Goal: Task Accomplishment & Management: Use online tool/utility

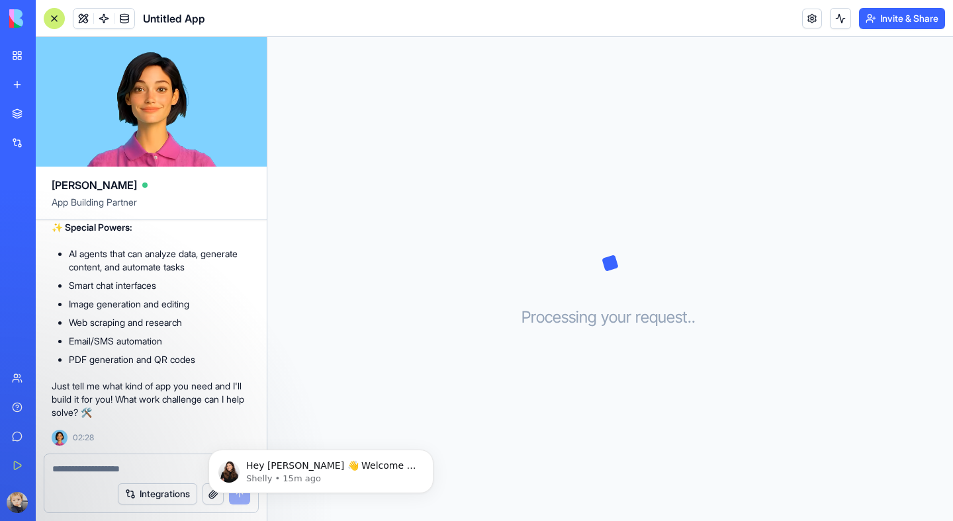
click at [89, 485] on div "Integrations" at bounding box center [151, 494] width 214 height 37
click at [89, 484] on div "Integrations" at bounding box center [151, 494] width 214 height 37
click at [66, 465] on textarea at bounding box center [151, 469] width 198 height 13
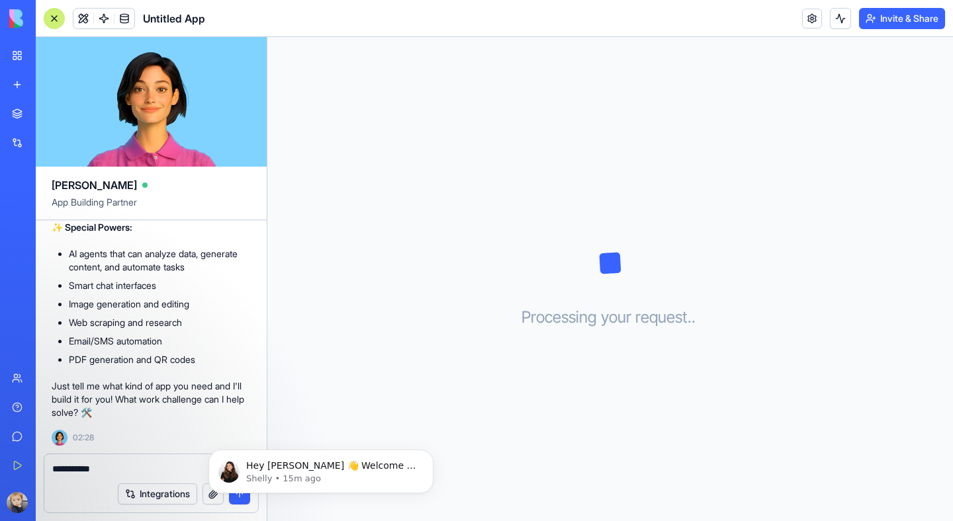
type textarea "******"
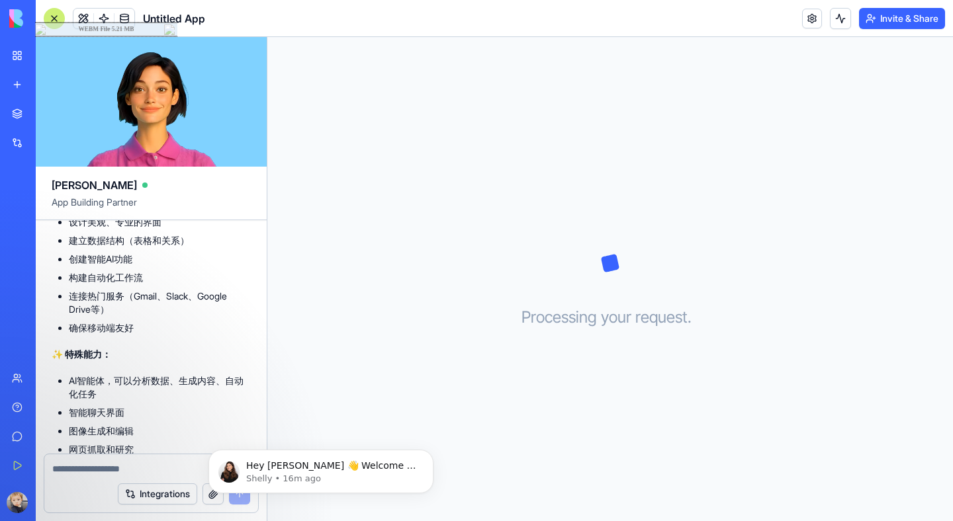
scroll to position [1005, 0]
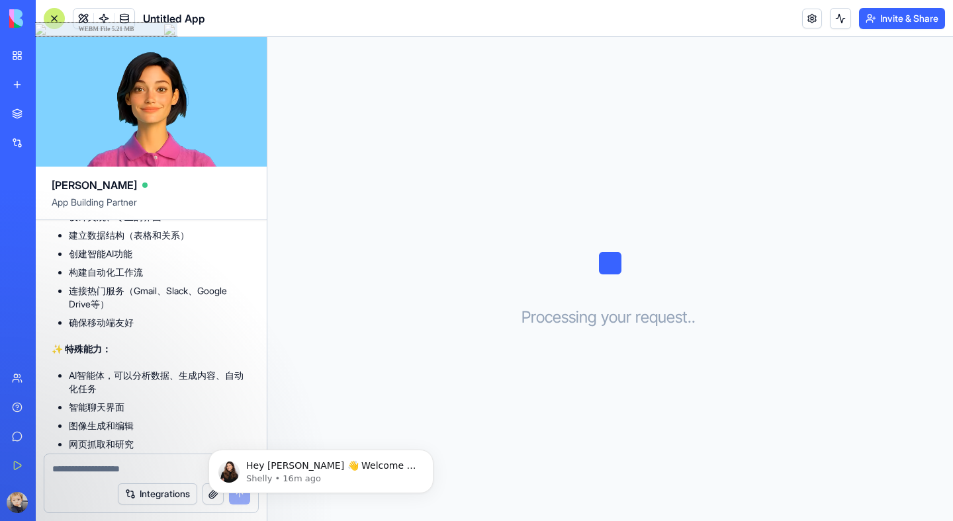
click at [94, 478] on div "Integrations" at bounding box center [151, 494] width 214 height 37
click at [87, 471] on textarea at bounding box center [151, 469] width 198 height 13
paste textarea "**********"
type textarea "**********"
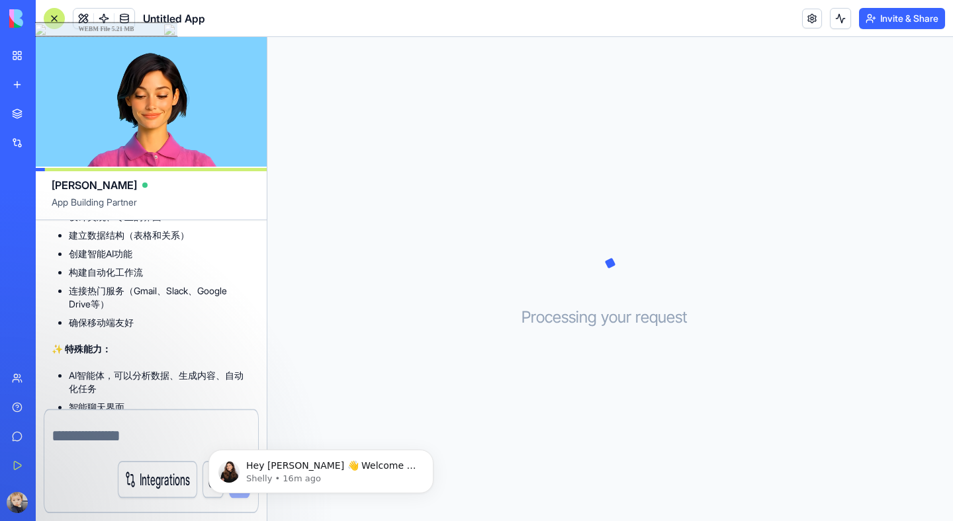
scroll to position [1230, 0]
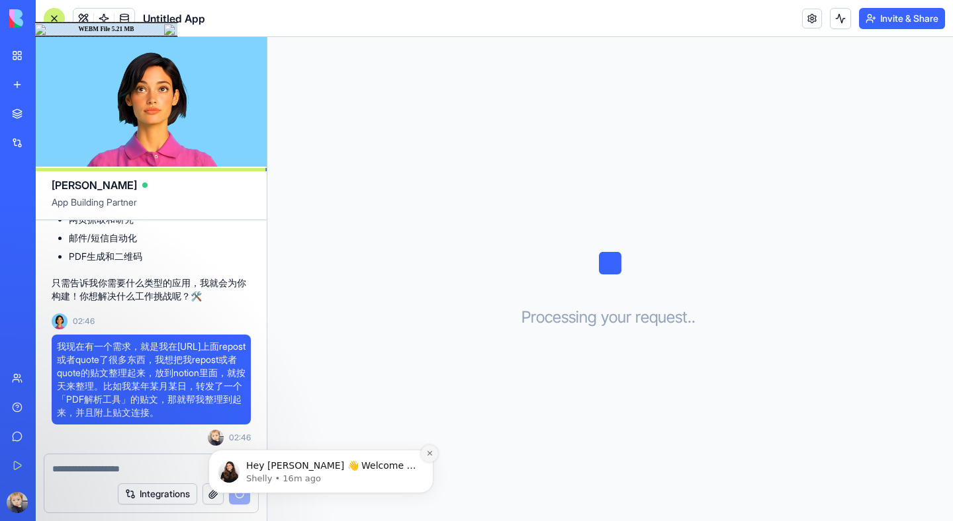
click at [432, 452] on icon "Dismiss notification" at bounding box center [429, 453] width 7 height 7
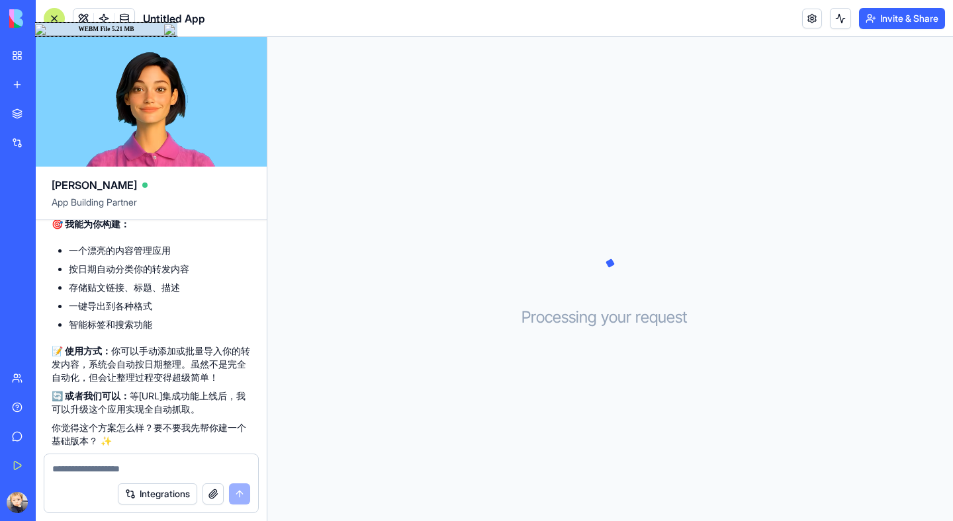
scroll to position [1598, 0]
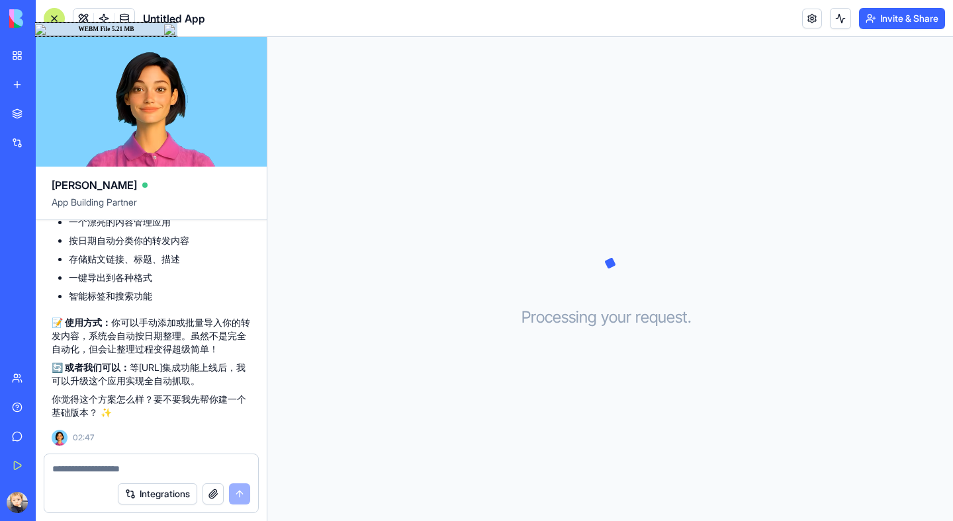
drag, startPoint x: 136, startPoint y: 324, endPoint x: 218, endPoint y: 324, distance: 82.1
click at [218, 323] on p "📝 使用方式： 你可以手动添加或批量导入你的转发内容，系统会自动按日期整理。虽然不是完全自动化，但会让整理过程变得超级简单！" at bounding box center [151, 336] width 199 height 40
click at [218, 324] on p "📝 使用方式： 你可以手动添加或批量导入你的转发内容，系统会自动按日期整理。虽然不是完全自动化，但会让整理过程变得超级简单！" at bounding box center [151, 336] width 199 height 40
click at [89, 471] on textarea at bounding box center [151, 469] width 198 height 13
type textarea "*******"
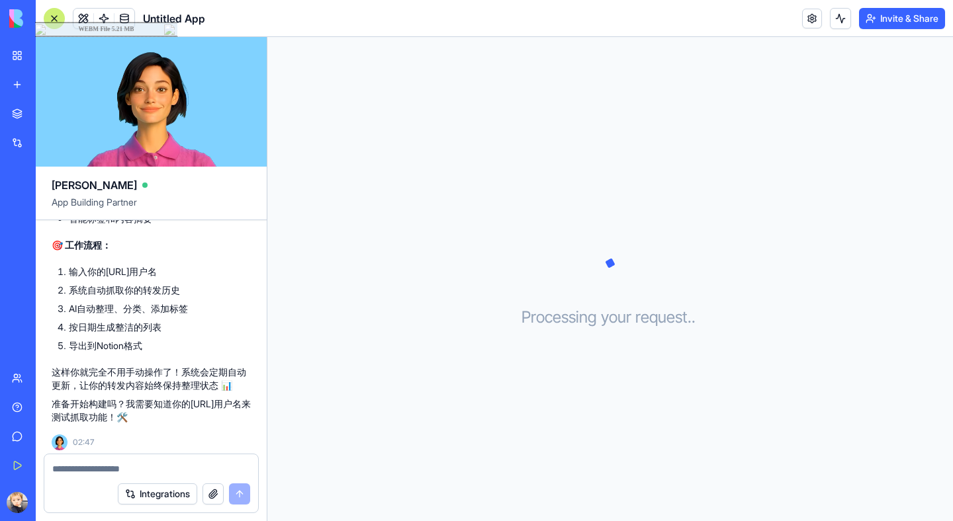
scroll to position [2072, 0]
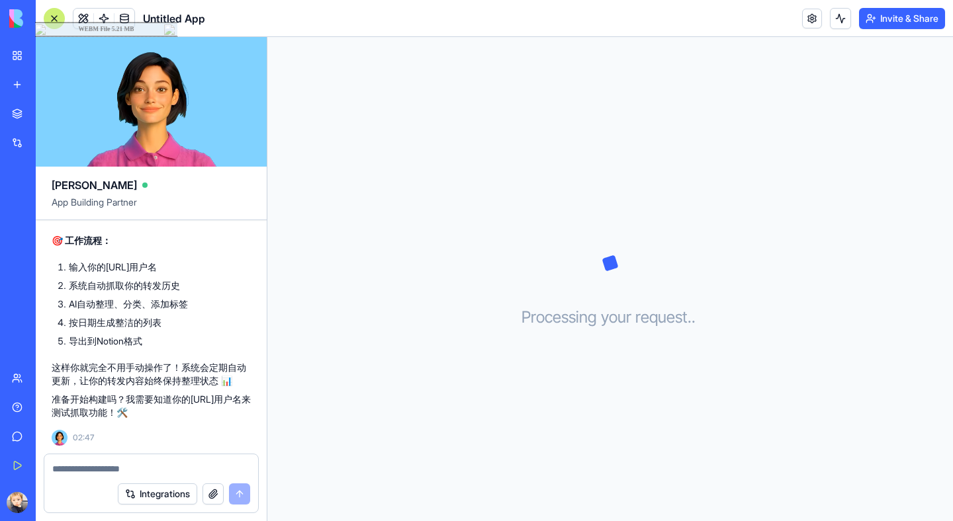
click at [75, 479] on div "Integrations" at bounding box center [151, 494] width 214 height 37
click at [75, 471] on textarea at bounding box center [151, 469] width 198 height 13
paste textarea "**********"
type textarea "**********"
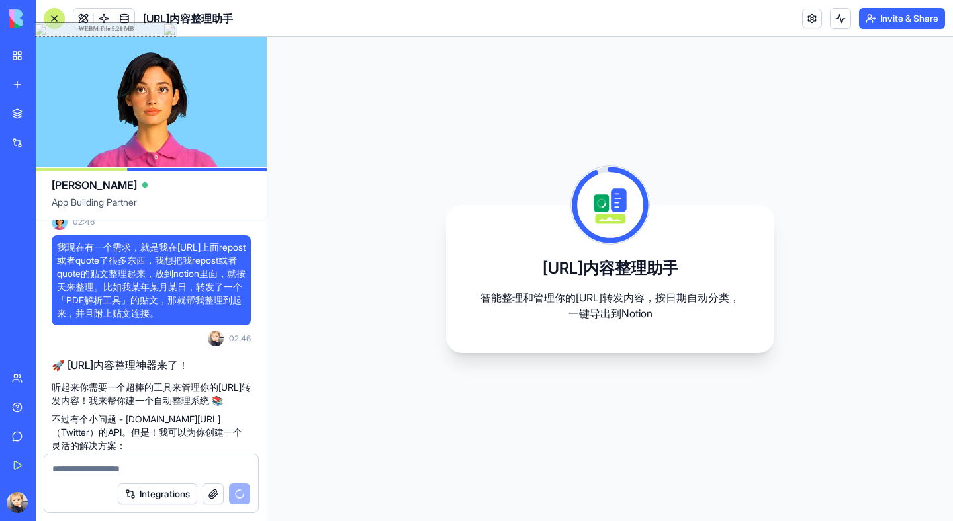
scroll to position [1324, 0]
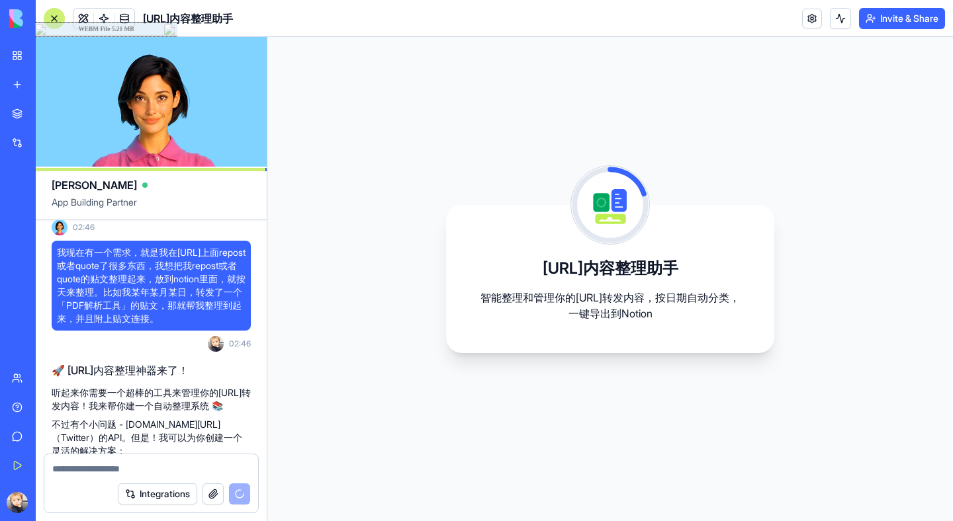
drag, startPoint x: 232, startPoint y: 318, endPoint x: 53, endPoint y: 255, distance: 190.3
click at [53, 255] on div "我现在有一个需求，就是我在[URL]上面repost或者quote了很多东西，我想把我repost或者quote的贴文整理起来，放到notion里面，就按天来…" at bounding box center [151, 286] width 199 height 90
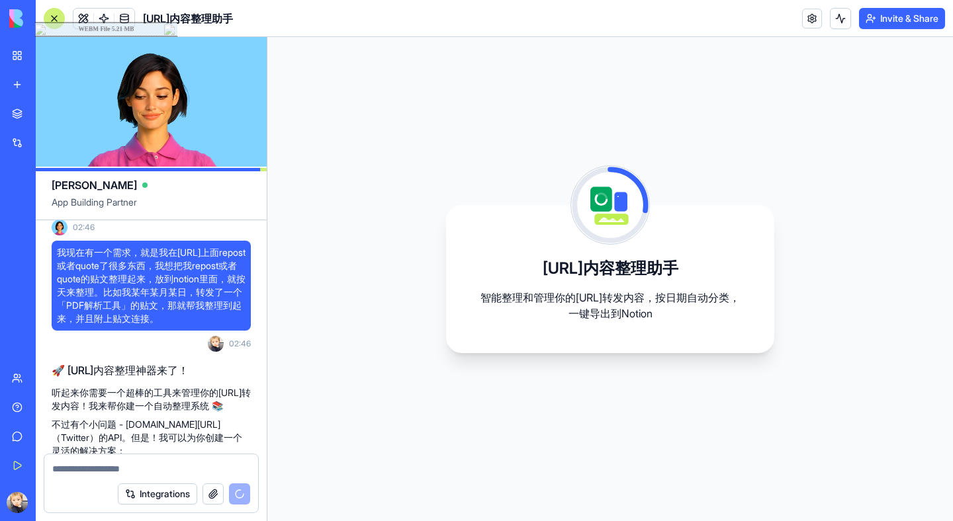
copy span "我现在有一个需求，就是我在[URL]上面repost或者quote了很多东西，我想把我repost或者quote的贴文整理起来，放到notion里面，就按天来…"
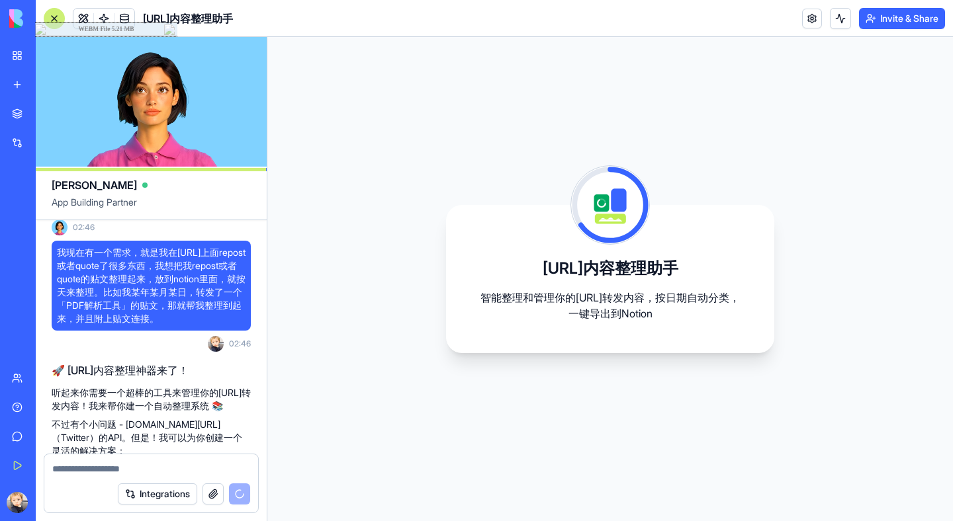
click at [144, 304] on span "我现在有一个需求，就是我在[URL]上面repost或者quote了很多东西，我想把我repost或者quote的贴文整理起来，放到notion里面，就按天来…" at bounding box center [151, 285] width 189 height 79
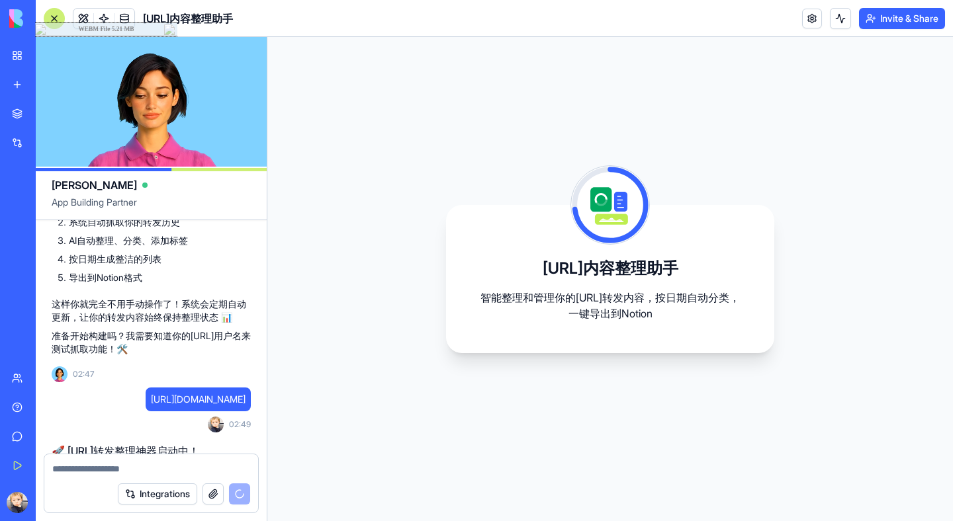
scroll to position [2424, 0]
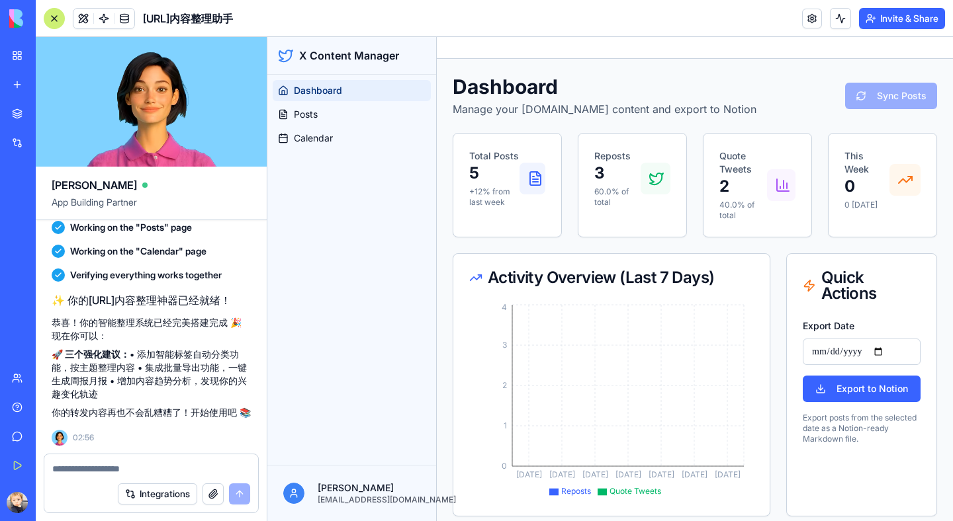
click at [140, 353] on p "🚀 三个强化建议： • 添加智能标签自动分类功能，按主题整理内容 • 集成批量导出功能，一键生成周报月报 • 增加内容趋势分析，发现你的兴趣变化轨迹" at bounding box center [151, 374] width 199 height 53
click at [302, 112] on span "Posts" at bounding box center [306, 114] width 24 height 13
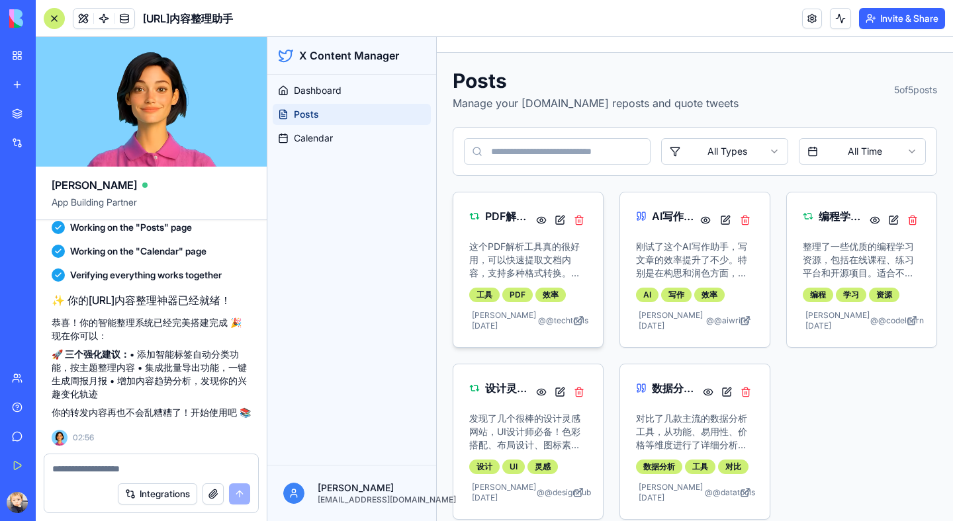
scroll to position [21, 0]
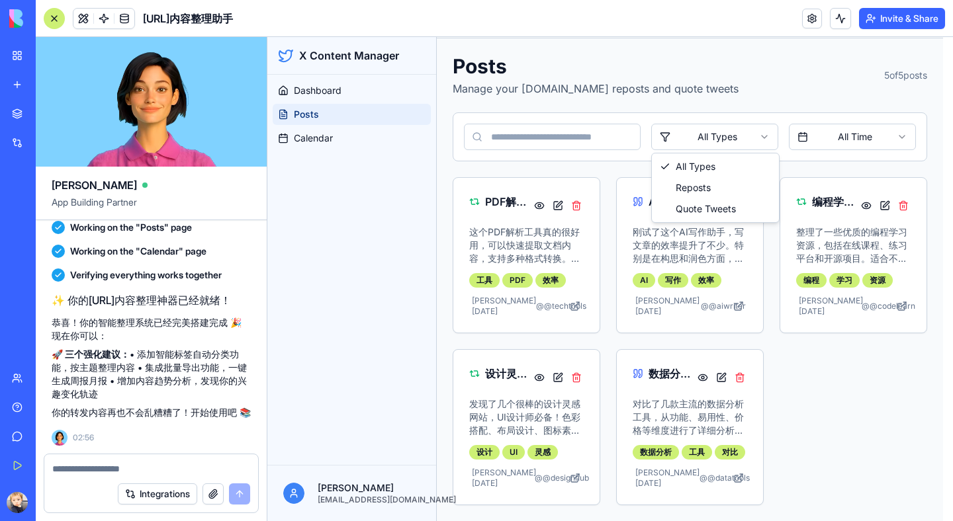
click at [700, 130] on html "X Content Manager Dashboard Posts Calendar [PERSON_NAME] [EMAIL_ADDRESS][DOMAIN…" at bounding box center [610, 269] width 686 height 505
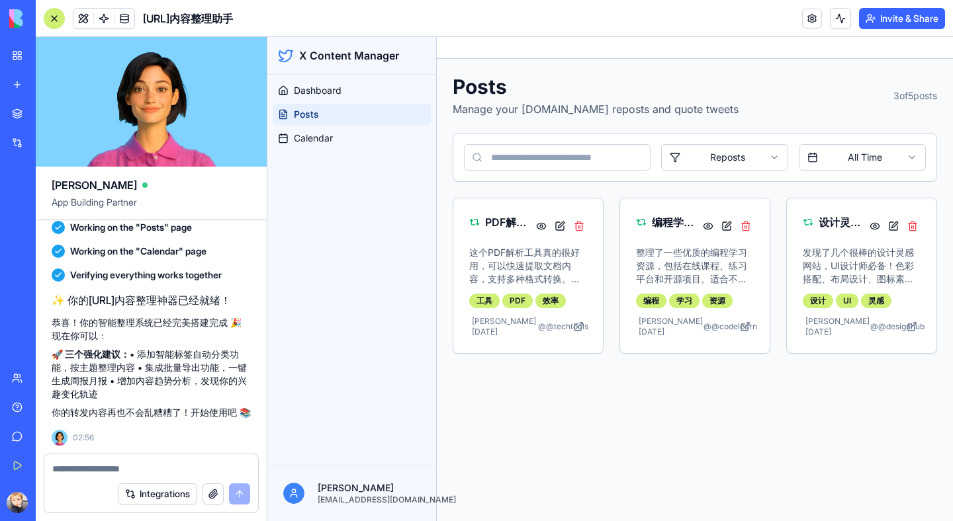
scroll to position [0, 0]
click at [704, 158] on html "X Content Manager Dashboard Posts Calendar [PERSON_NAME] [EMAIL_ADDRESS][DOMAIN…" at bounding box center [610, 279] width 686 height 484
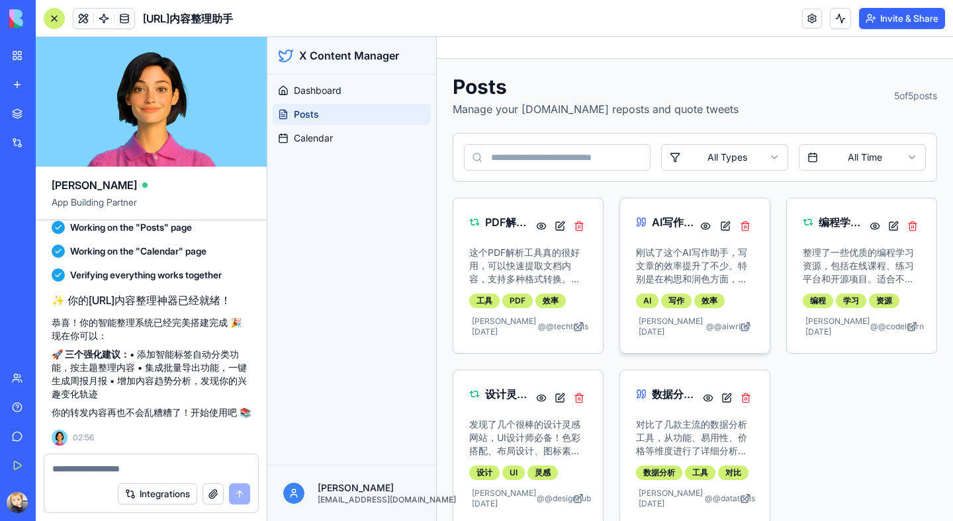
click at [651, 265] on p "刚试了这个AI写作助手，写文章的效率提升了不少。特别是在构思和润色方面，给了很多有用的建议。" at bounding box center [695, 266] width 118 height 40
click at [701, 224] on button at bounding box center [705, 226] width 17 height 24
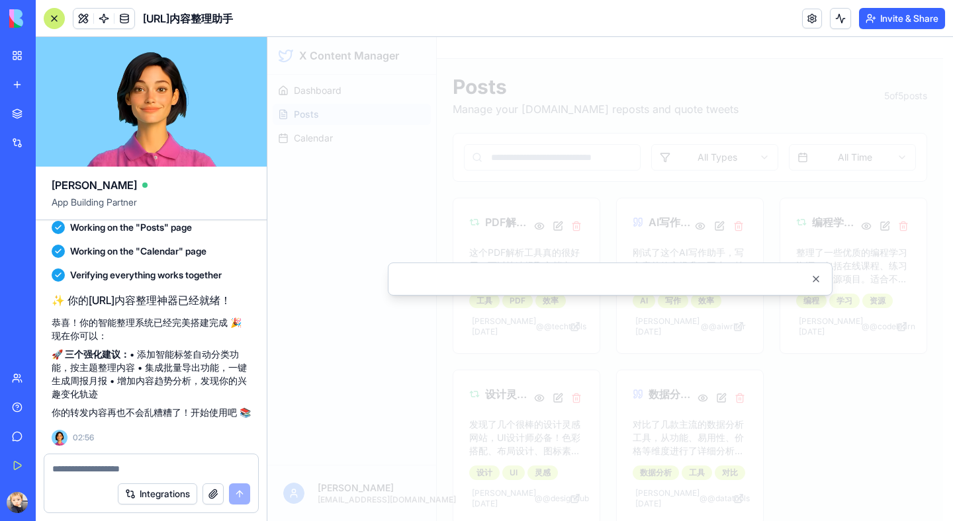
click at [754, 88] on div at bounding box center [610, 279] width 686 height 484
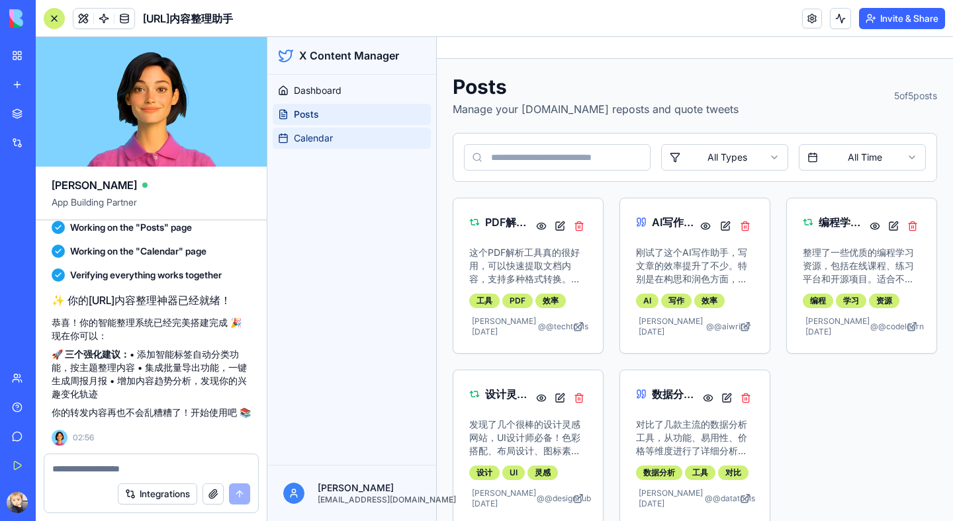
click at [337, 140] on link "Calendar" at bounding box center [352, 138] width 158 height 21
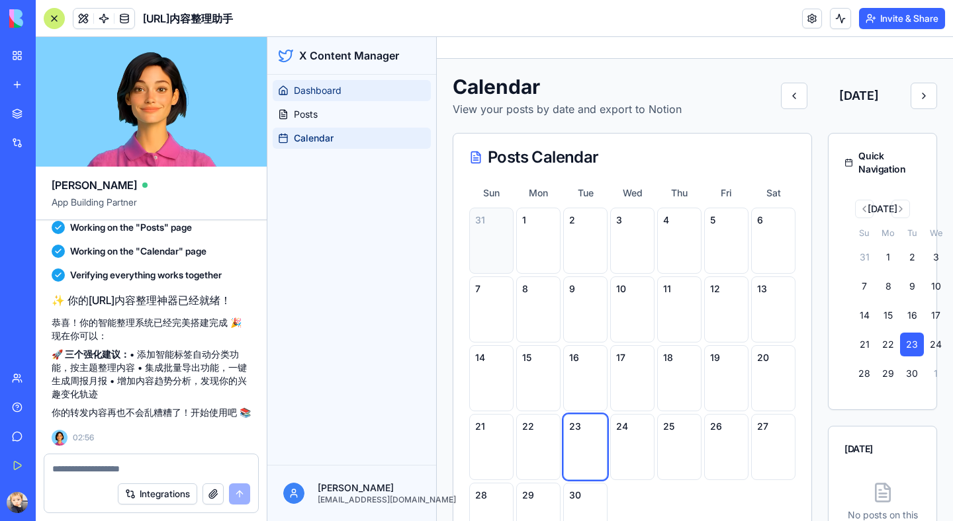
click at [343, 91] on link "Dashboard" at bounding box center [352, 90] width 158 height 21
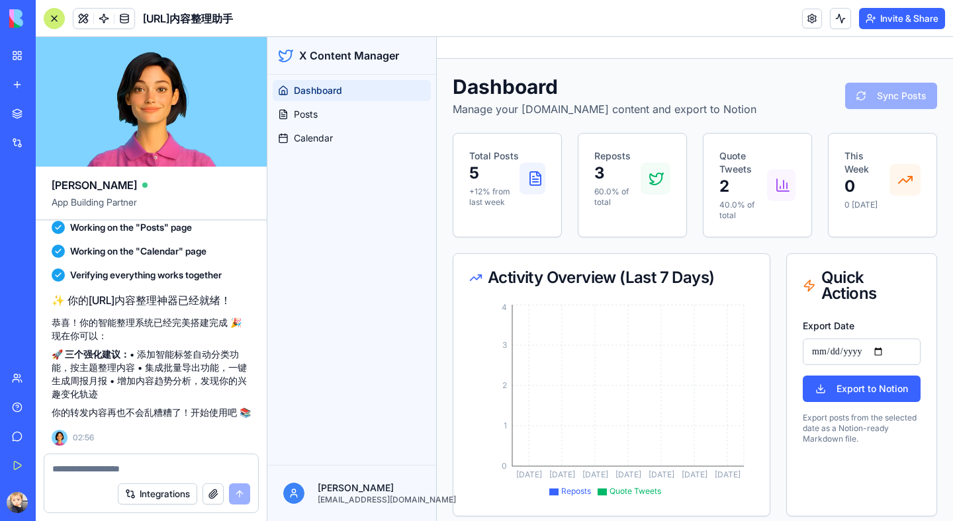
click at [870, 92] on div "Sync Posts" at bounding box center [891, 96] width 92 height 26
click at [532, 179] on icon at bounding box center [535, 179] width 16 height 16
click at [97, 476] on div "Integrations" at bounding box center [151, 494] width 214 height 37
click at [95, 470] on textarea at bounding box center [151, 469] width 198 height 13
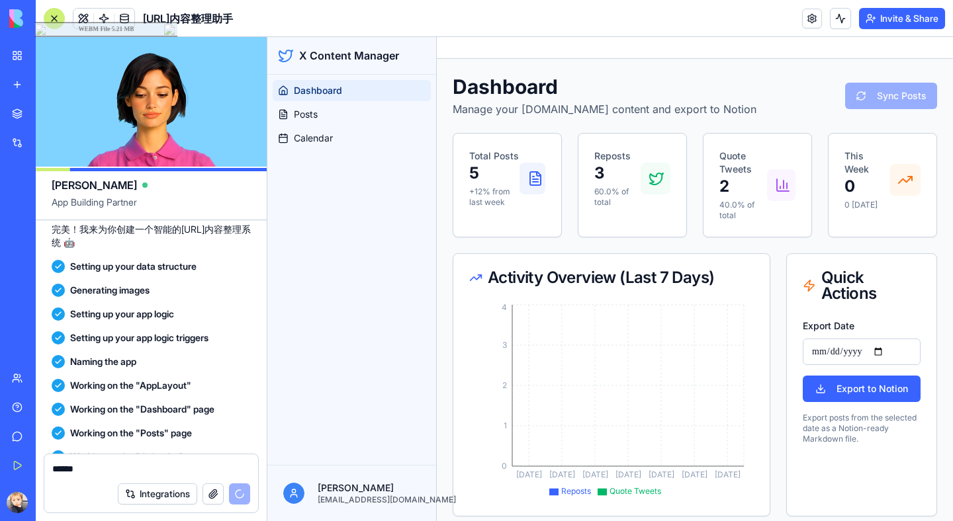
scroll to position [2636, 0]
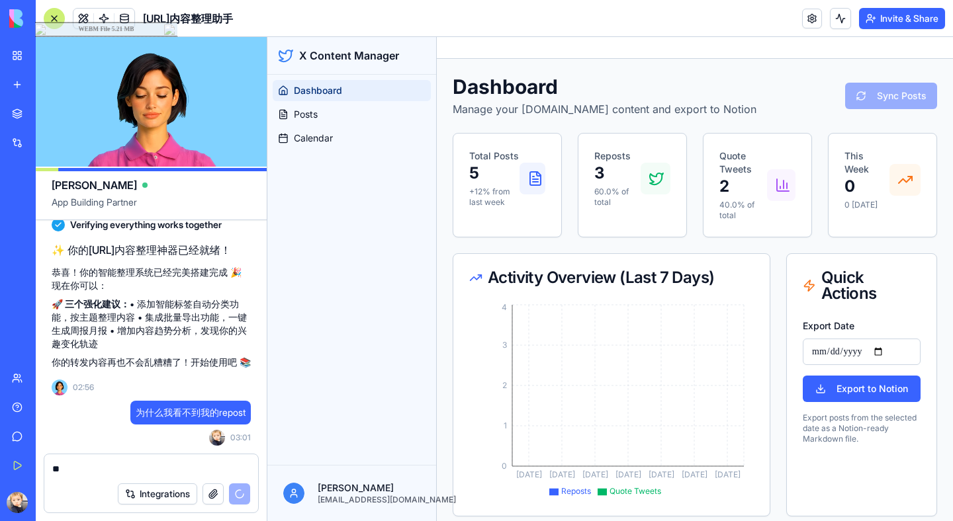
type textarea "*"
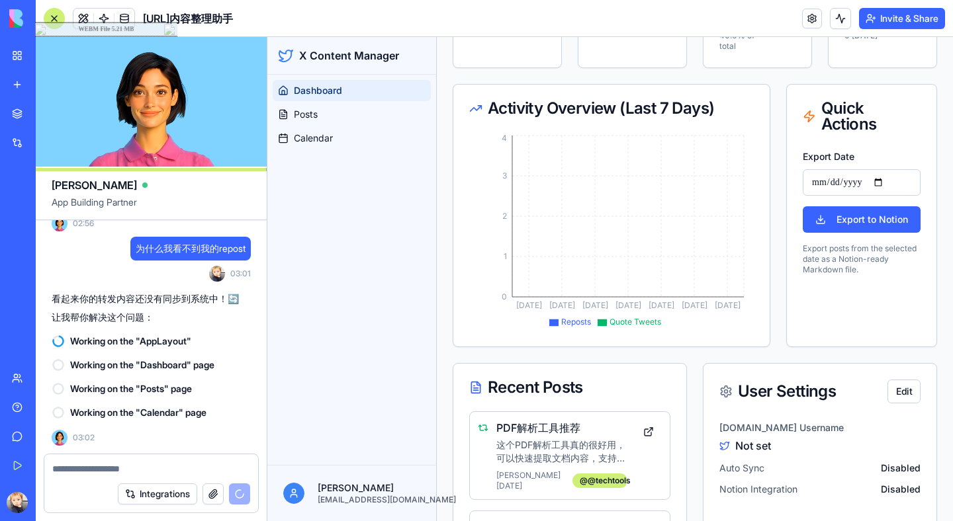
scroll to position [0, 0]
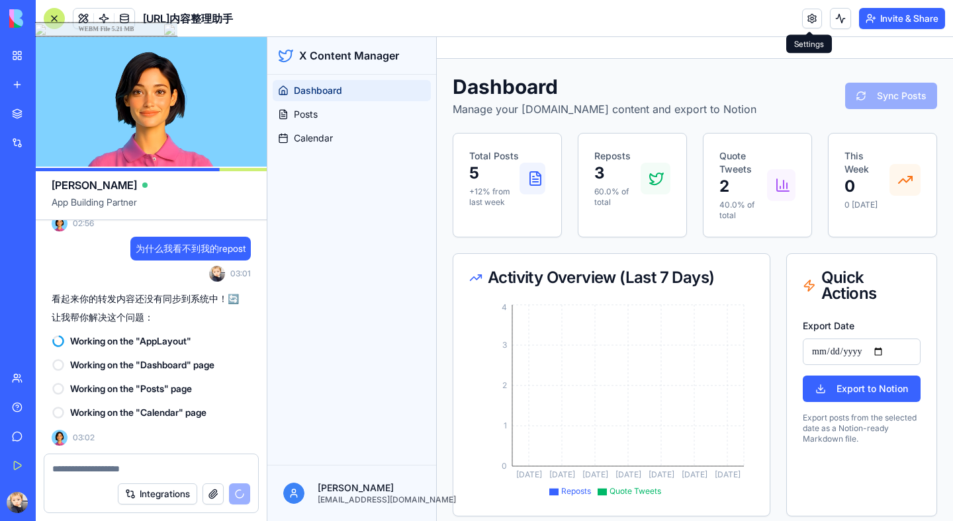
click at [809, 19] on link at bounding box center [812, 19] width 20 height 20
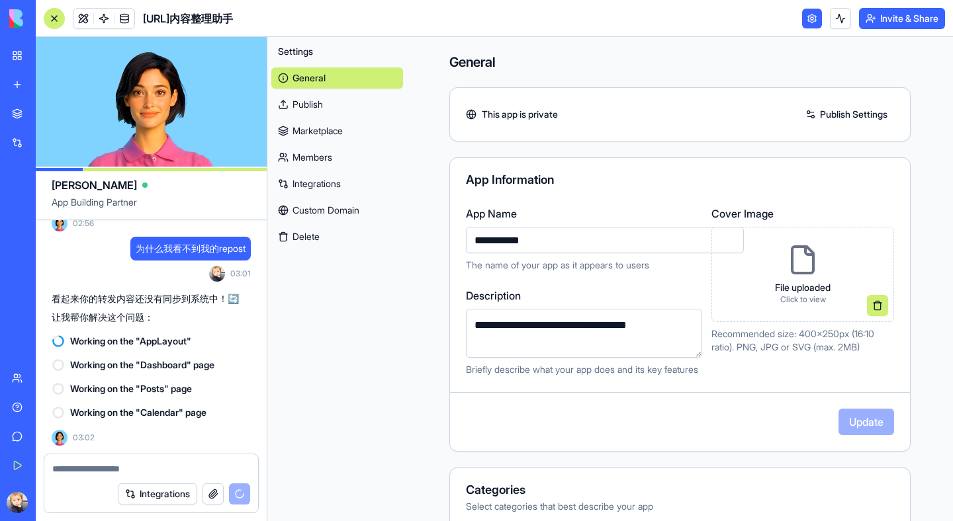
click at [809, 21] on link at bounding box center [812, 19] width 20 height 20
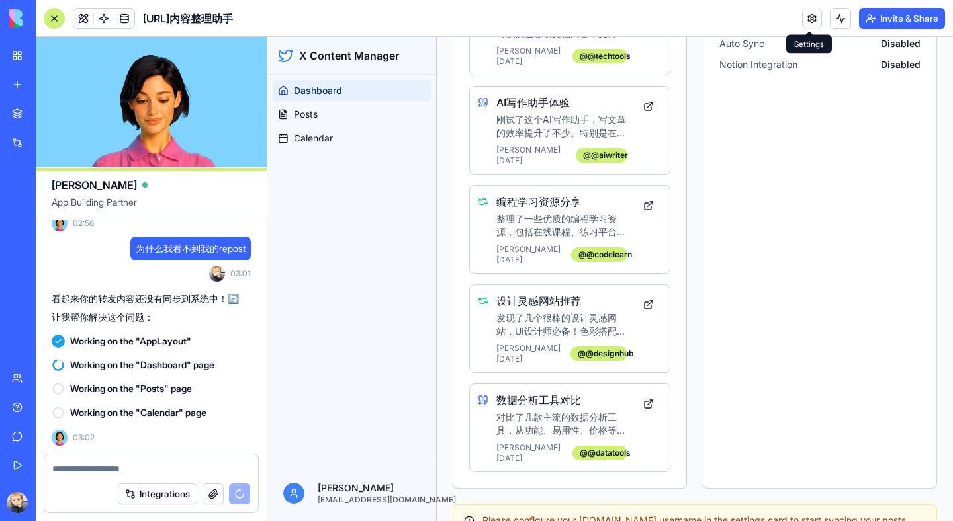
scroll to position [596, 0]
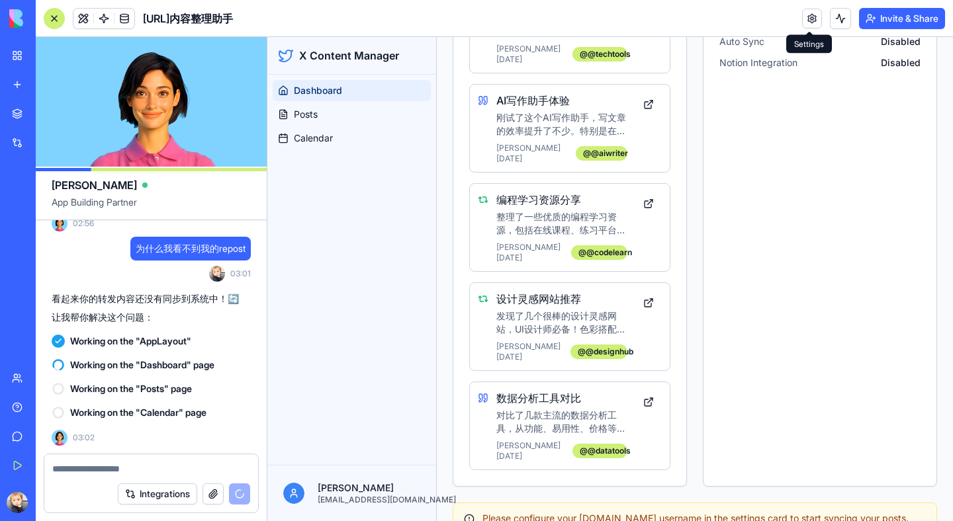
click at [811, 21] on link at bounding box center [812, 19] width 20 height 20
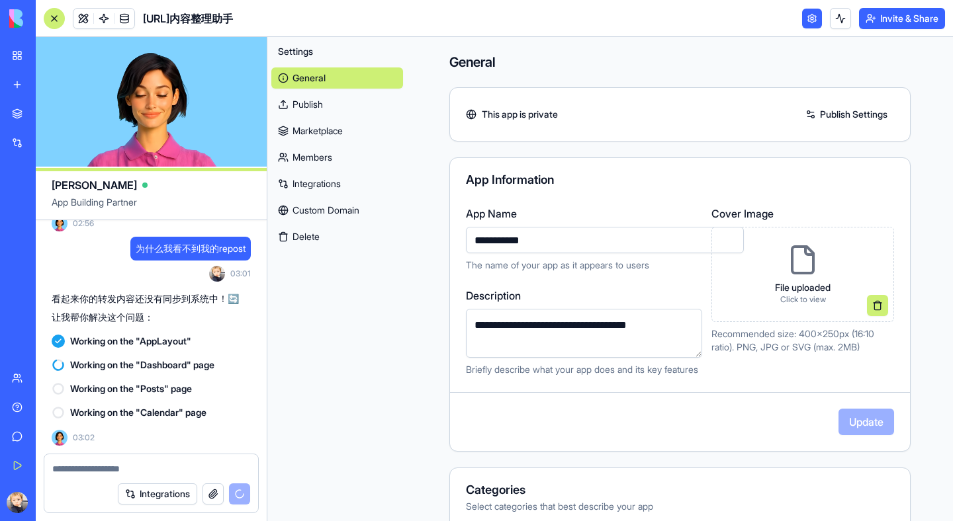
click at [308, 106] on link "Publish" at bounding box center [337, 104] width 132 height 21
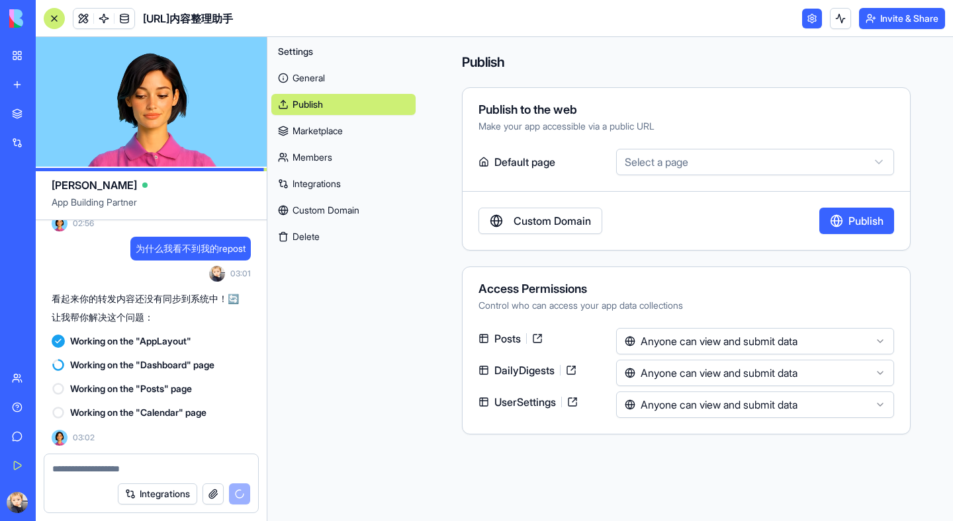
click at [312, 136] on link "Marketplace" at bounding box center [343, 130] width 144 height 21
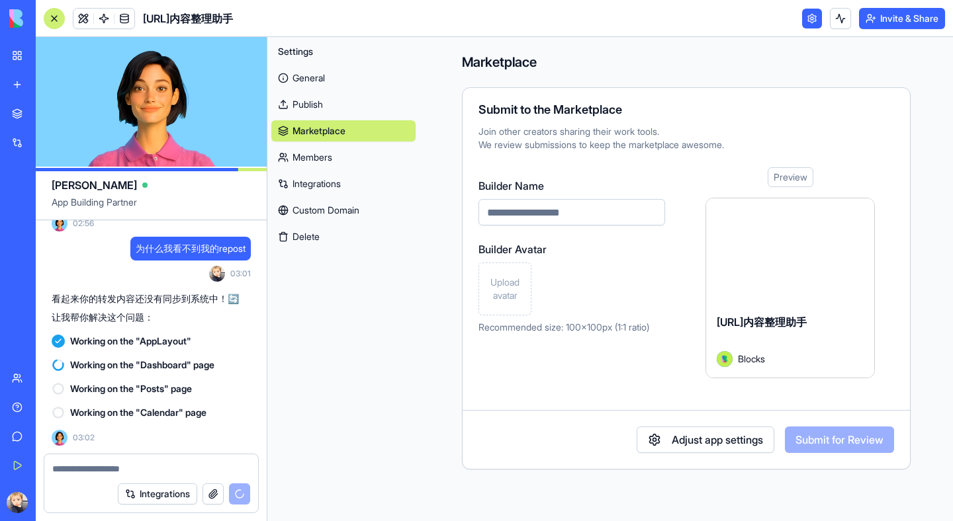
click at [506, 212] on input "Builder Name" at bounding box center [571, 212] width 187 height 26
click at [326, 156] on link "Members" at bounding box center [343, 157] width 144 height 21
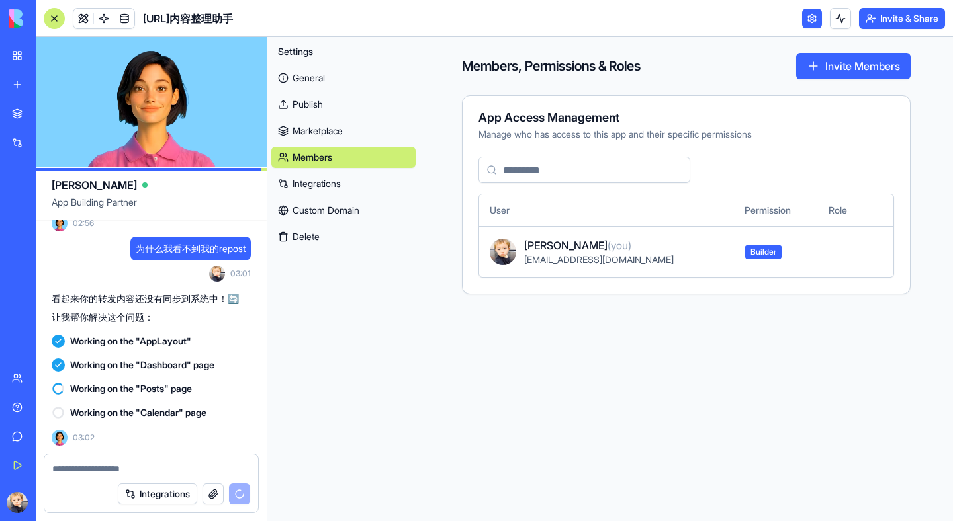
click at [312, 185] on link "Integrations" at bounding box center [343, 183] width 144 height 21
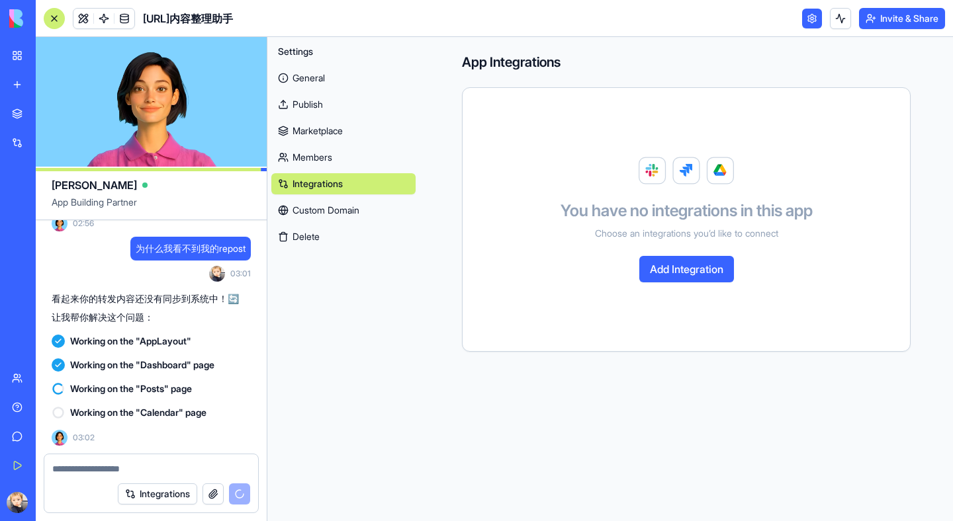
click at [343, 218] on link "Custom Domain" at bounding box center [343, 210] width 144 height 21
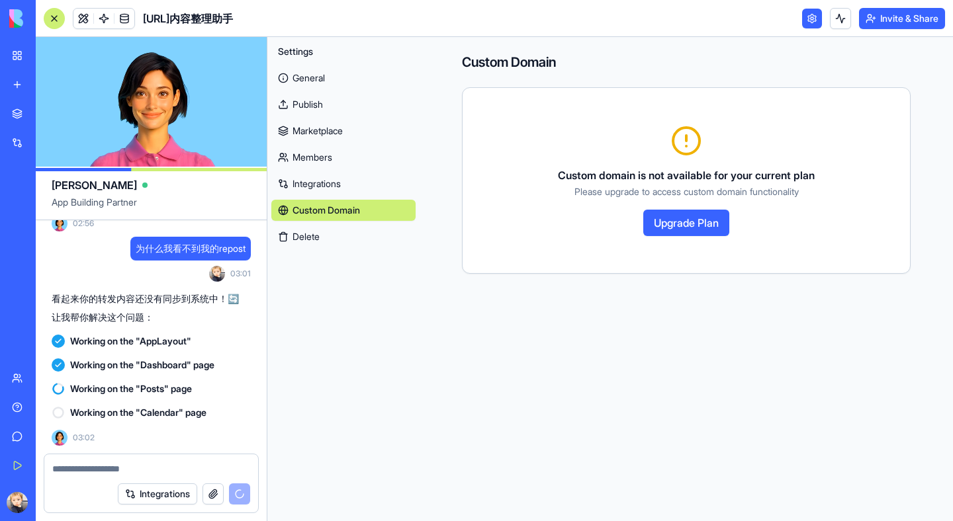
click at [302, 236] on button "Delete" at bounding box center [343, 236] width 144 height 21
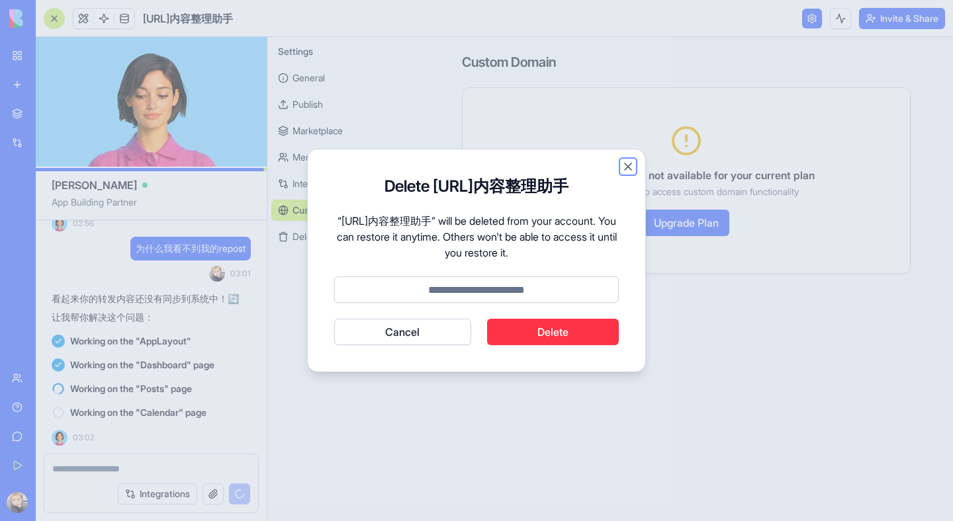
click at [631, 171] on button "Close" at bounding box center [627, 166] width 13 height 13
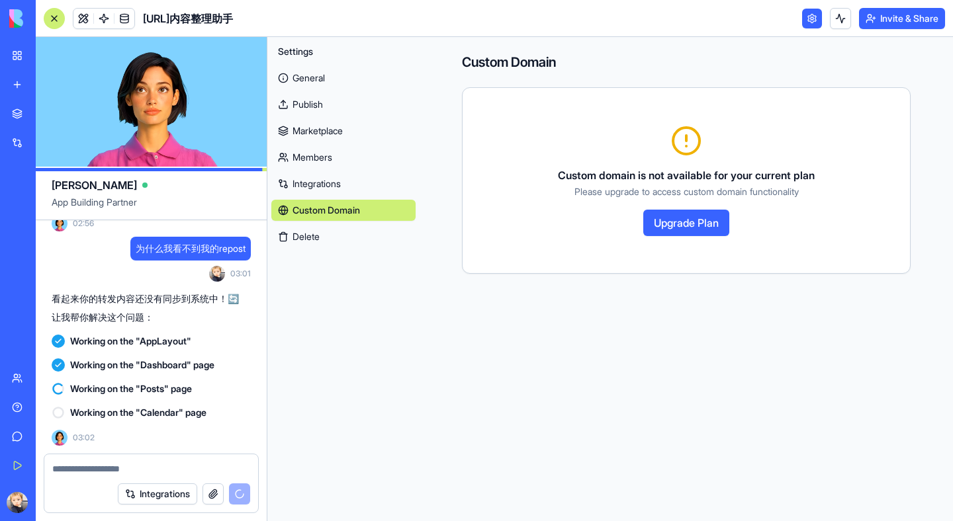
click at [293, 71] on link "General" at bounding box center [343, 78] width 144 height 21
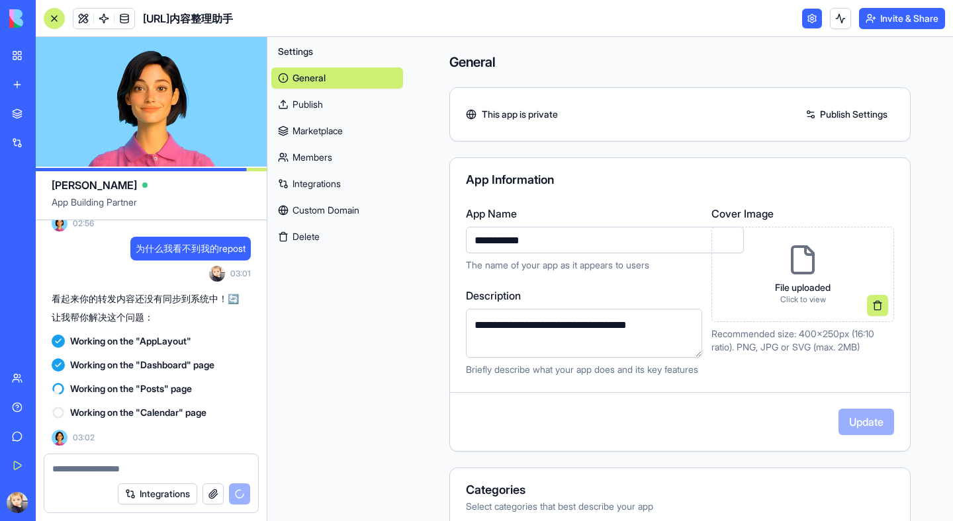
click at [806, 17] on link at bounding box center [812, 19] width 20 height 20
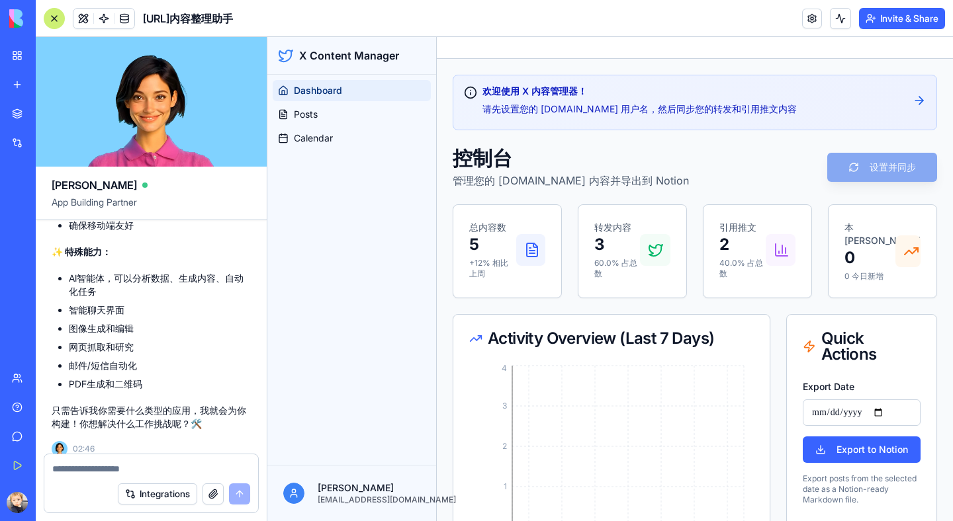
scroll to position [1290, 0]
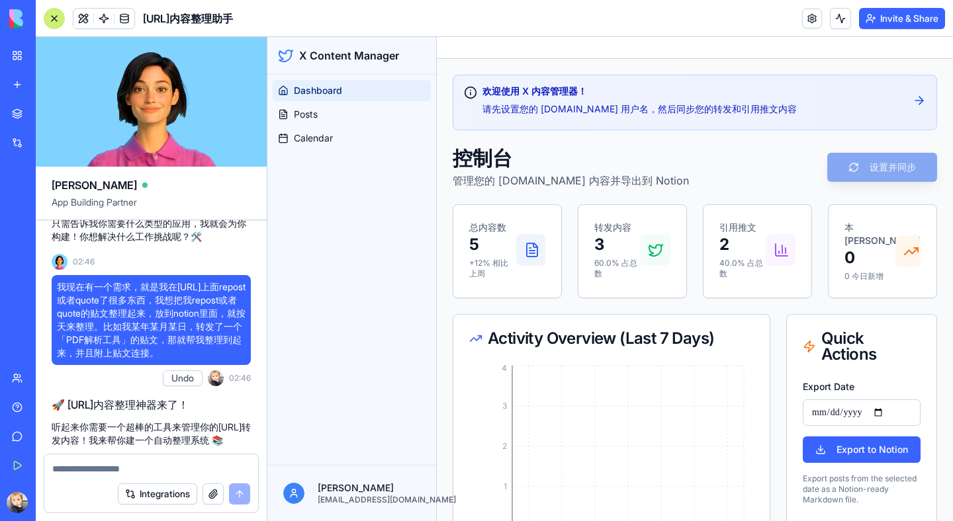
drag, startPoint x: 58, startPoint y: 285, endPoint x: 231, endPoint y: 353, distance: 186.1
click at [231, 353] on span "我现在有一个需求，就是我在[URL]上面repost或者quote了很多东西，我想把我repost或者quote的贴文整理起来，放到notion里面，就按天来…" at bounding box center [151, 320] width 189 height 79
copy span "我现在有一个需求，就是我在[URL]上面repost或者quote了很多东西，我想把我repost或者quote的贴文整理起来，放到notion里面，就按天来…"
click at [846, 163] on div "设置并同步" at bounding box center [882, 167] width 110 height 29
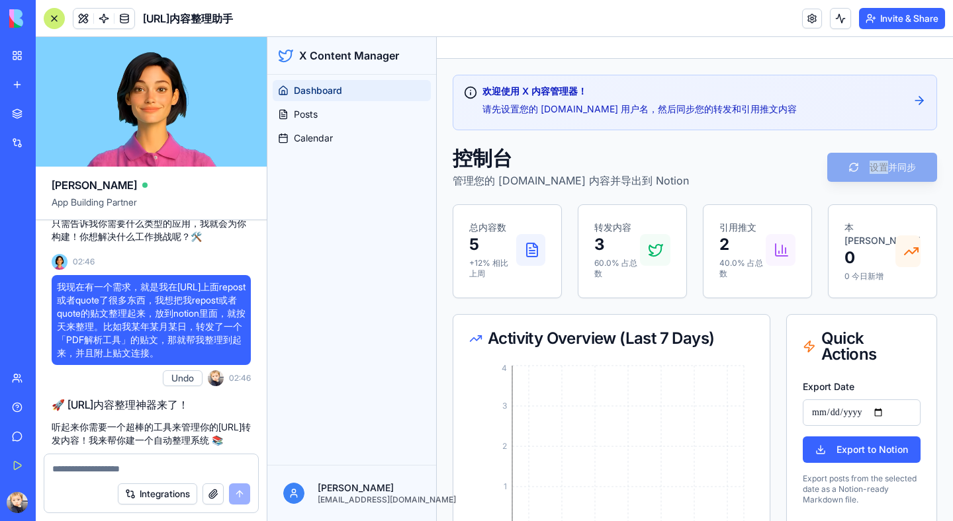
click at [846, 163] on div "设置并同步" at bounding box center [882, 167] width 110 height 29
click at [913, 99] on icon at bounding box center [919, 100] width 13 height 13
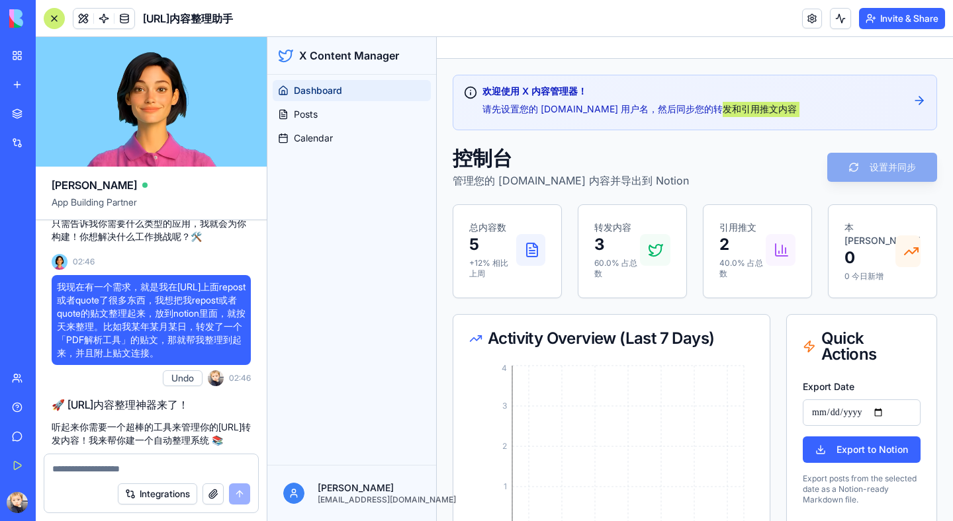
click at [174, 371] on button "Undo" at bounding box center [183, 379] width 40 height 16
click at [181, 326] on span "我现在有一个需求，就是我在[URL]上面repost或者quote了很多东西，我想把我repost或者quote的贴文整理起来，放到notion里面，就按天来…" at bounding box center [151, 320] width 189 height 79
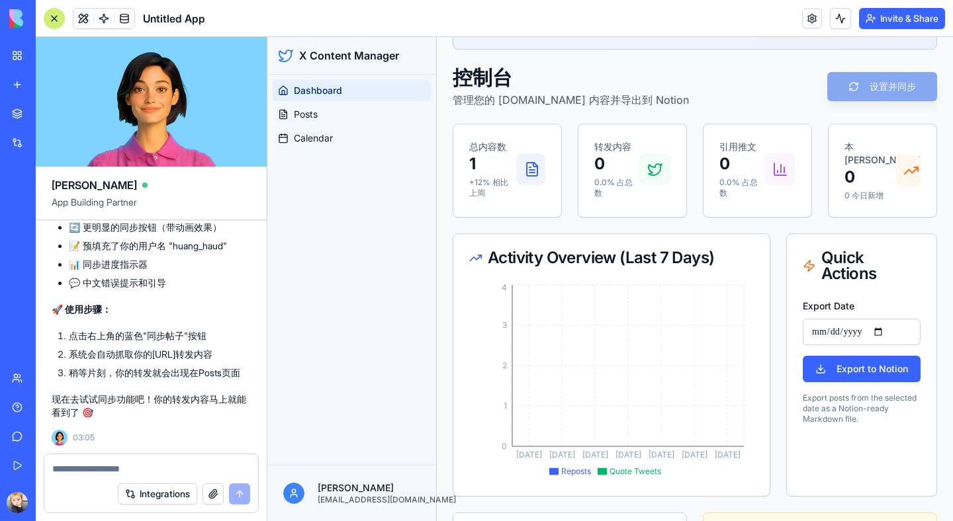
scroll to position [410, 0]
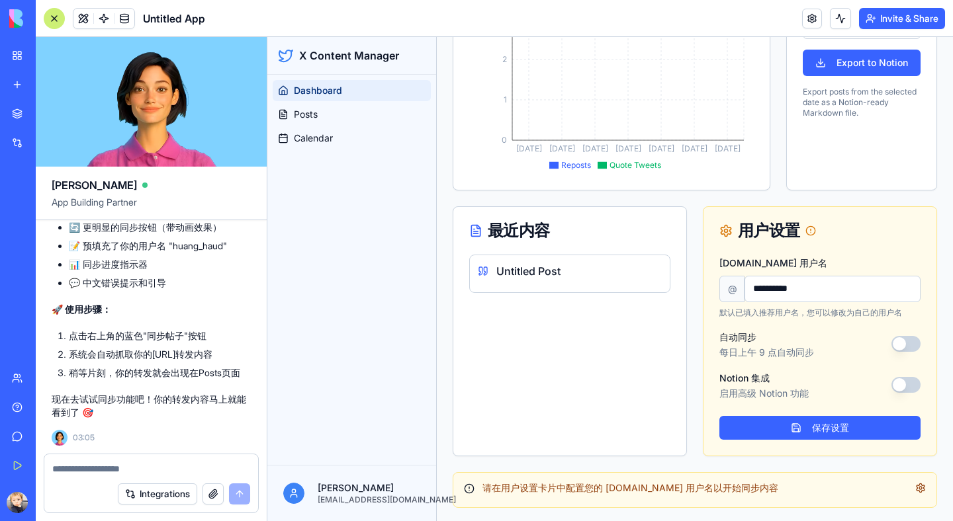
click at [811, 289] on input "**********" at bounding box center [832, 289] width 176 height 26
click at [895, 377] on button "Notion 集成" at bounding box center [905, 385] width 29 height 16
click at [895, 344] on button "自动同步" at bounding box center [905, 344] width 29 height 16
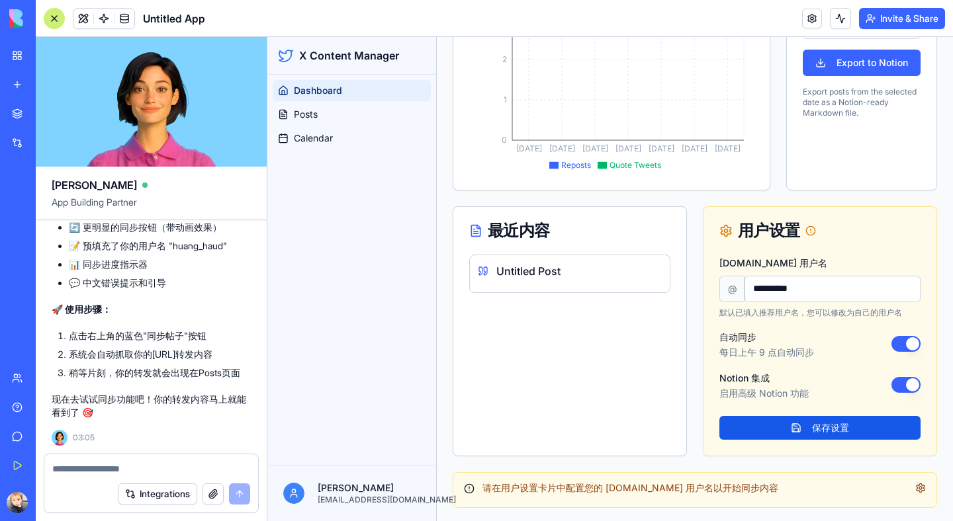
click at [819, 427] on button "保存设置" at bounding box center [819, 428] width 201 height 24
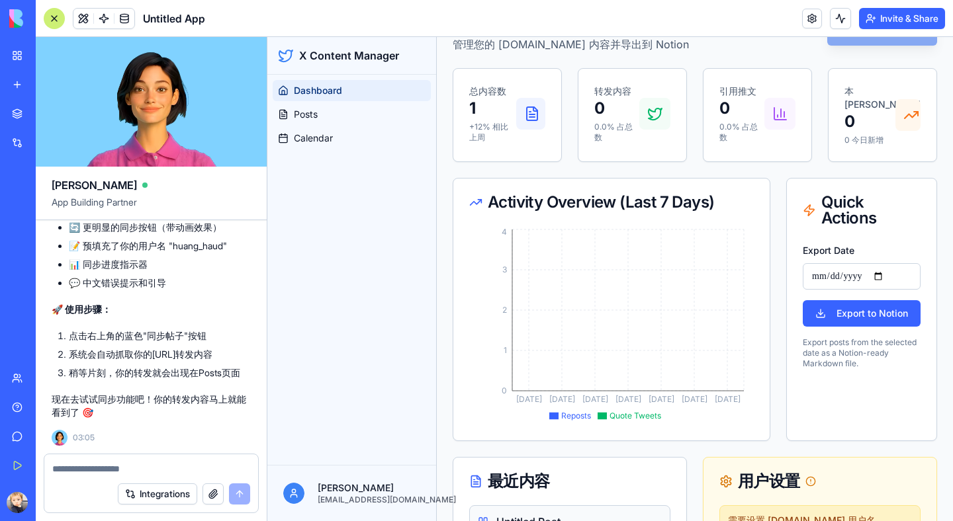
scroll to position [0, 0]
